Goal: Task Accomplishment & Management: Use online tool/utility

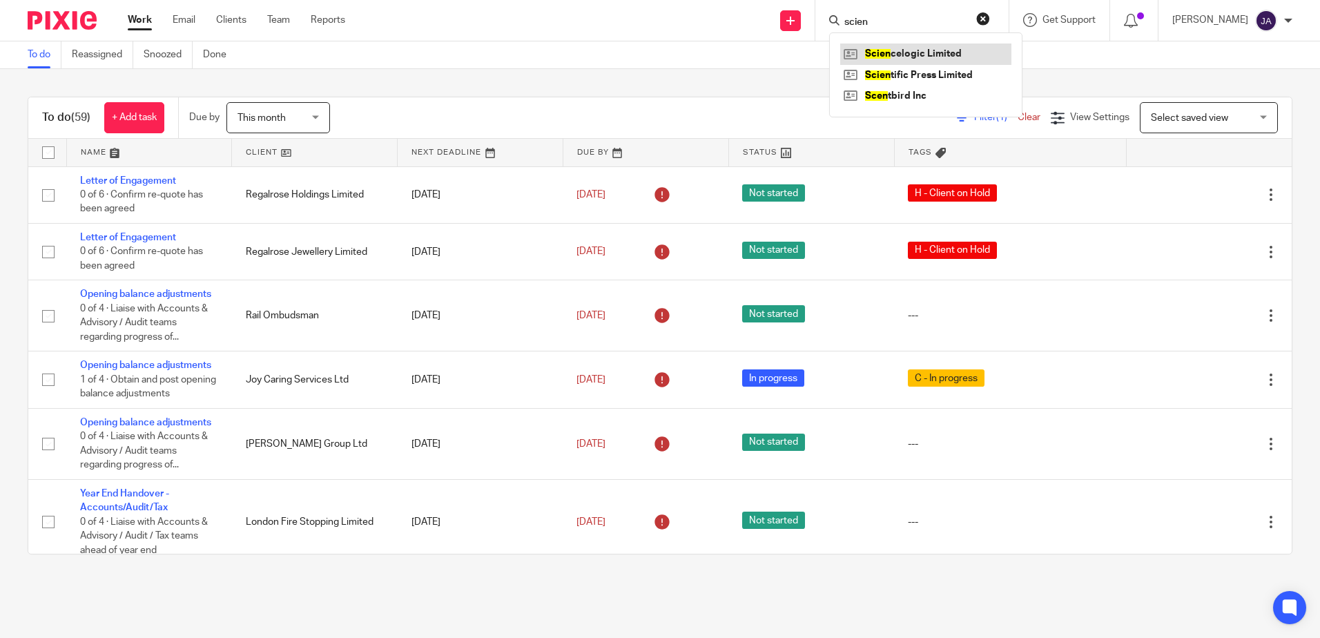
type input "scien"
click at [920, 62] on link at bounding box center [925, 54] width 171 height 21
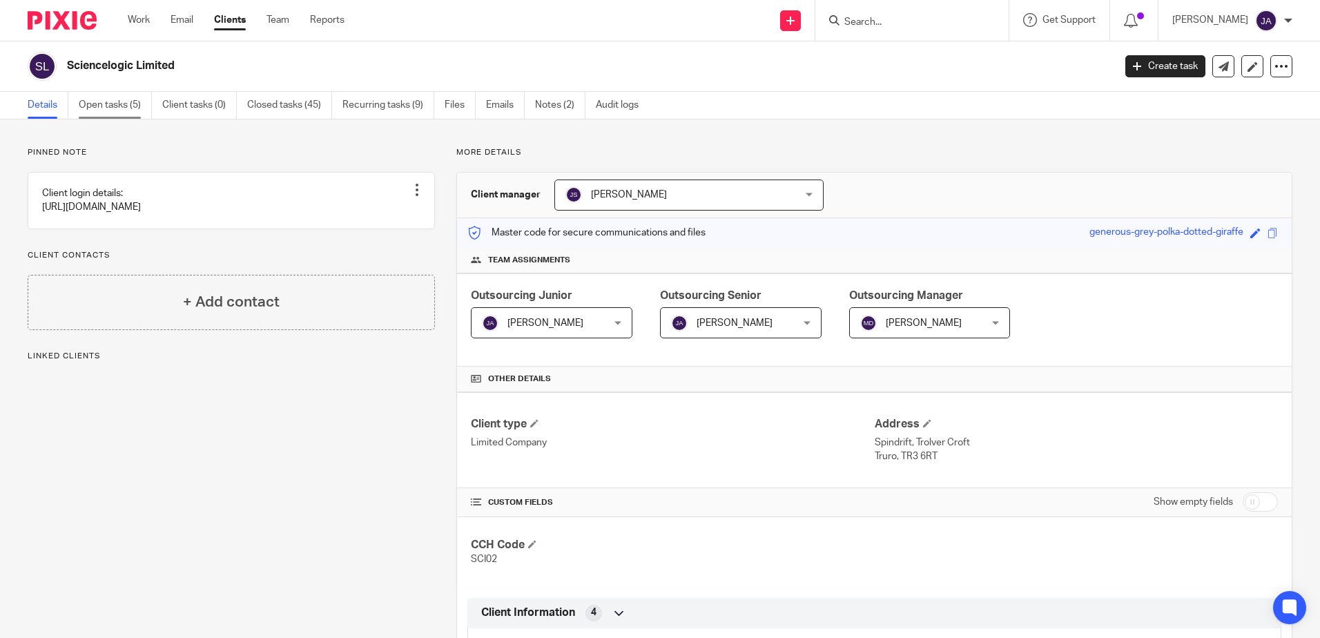
click at [94, 97] on link "Open tasks (5)" at bounding box center [115, 105] width 73 height 27
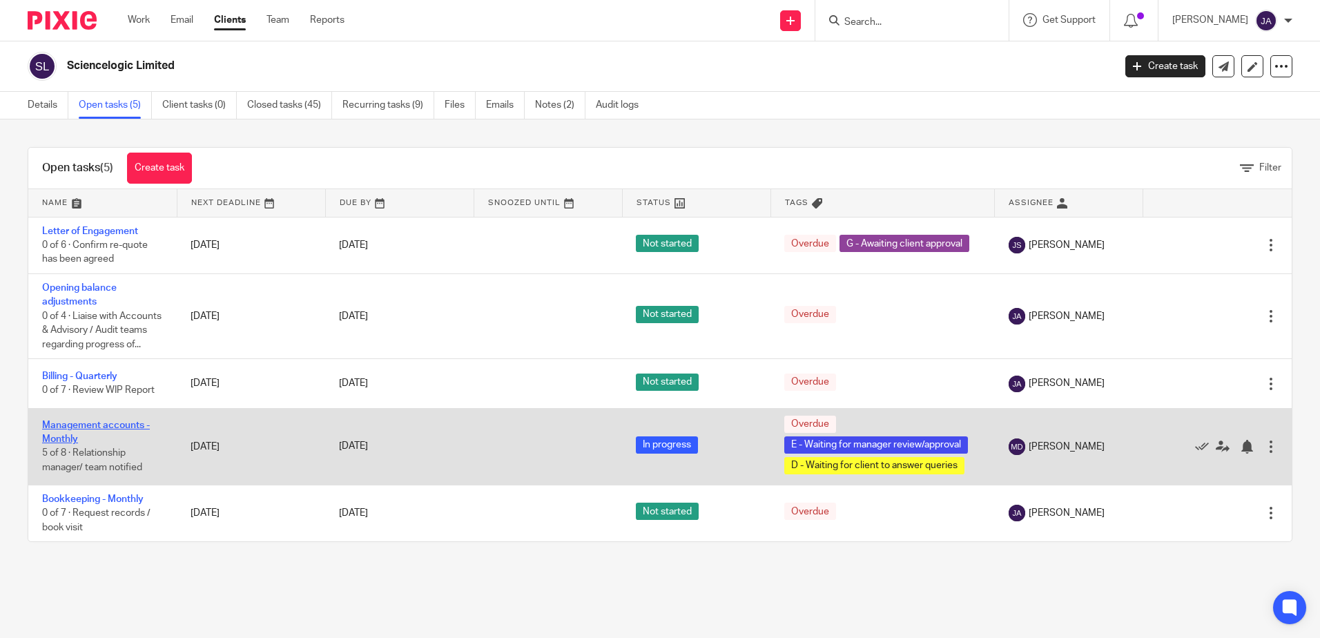
drag, startPoint x: 73, startPoint y: 427, endPoint x: 72, endPoint y: 441, distance: 13.1
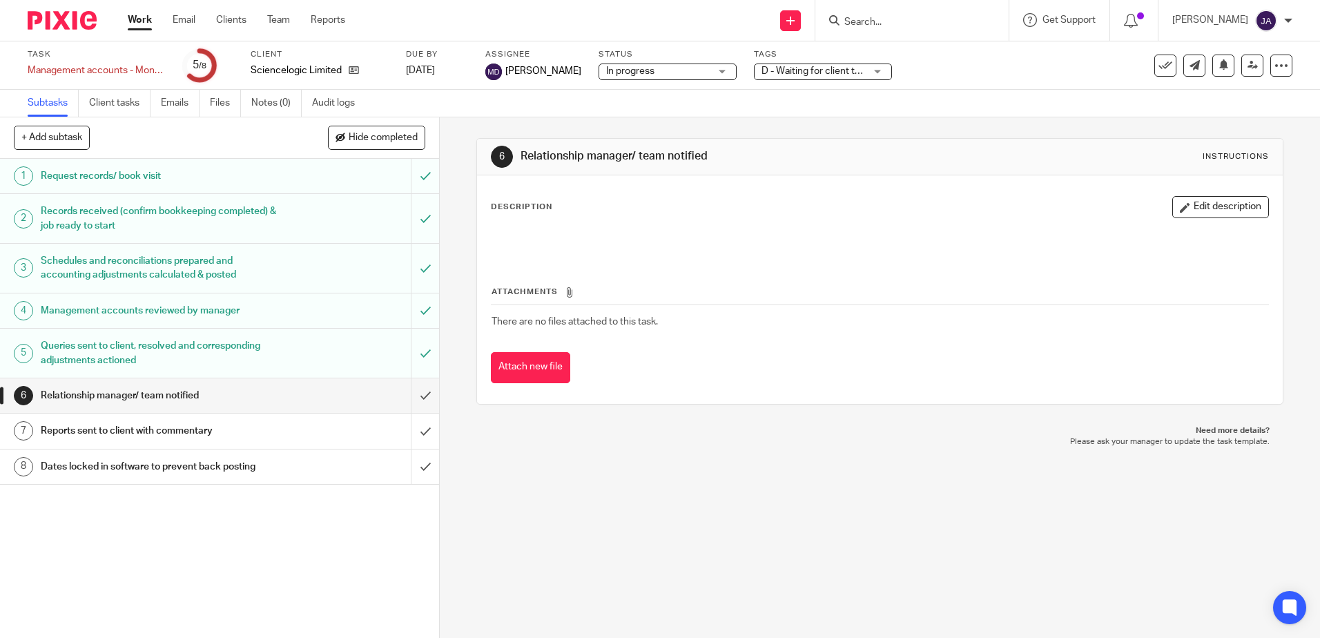
click at [206, 313] on h1 "Management accounts reviewed by manager" at bounding box center [160, 310] width 238 height 21
click at [209, 333] on link "5 Queries sent to client, resolved and corresponding adjustments actioned" at bounding box center [205, 353] width 411 height 49
click at [206, 265] on h1 "Schedules and reconciliations prepared and accounting adjustments calculated & …" at bounding box center [160, 268] width 238 height 35
